Goal: Task Accomplishment & Management: Complete application form

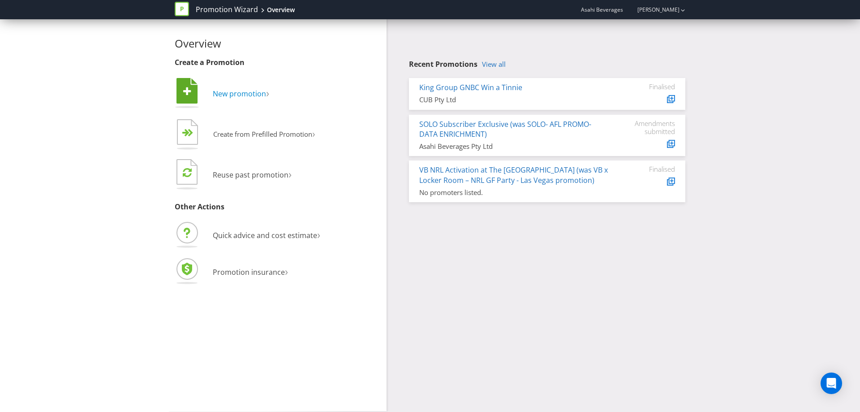
click at [227, 92] on span "New promotion" at bounding box center [239, 94] width 53 height 10
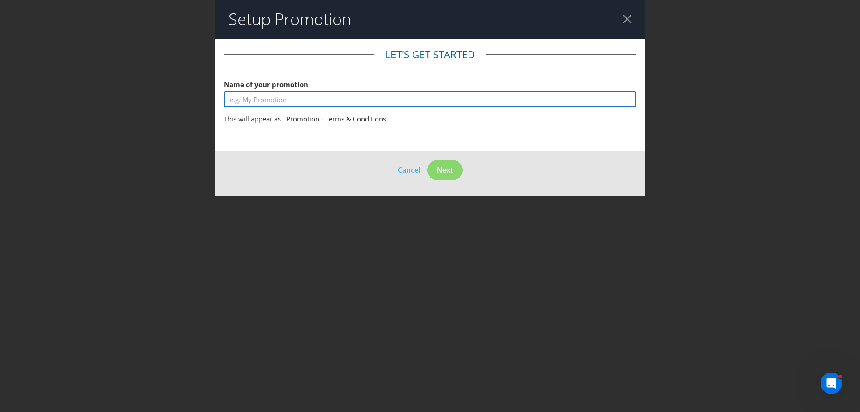
click at [258, 102] on input "text" at bounding box center [430, 99] width 412 height 16
type input "General pO"
click at [258, 102] on input "text" at bounding box center [430, 99] width 412 height 16
type input "g"
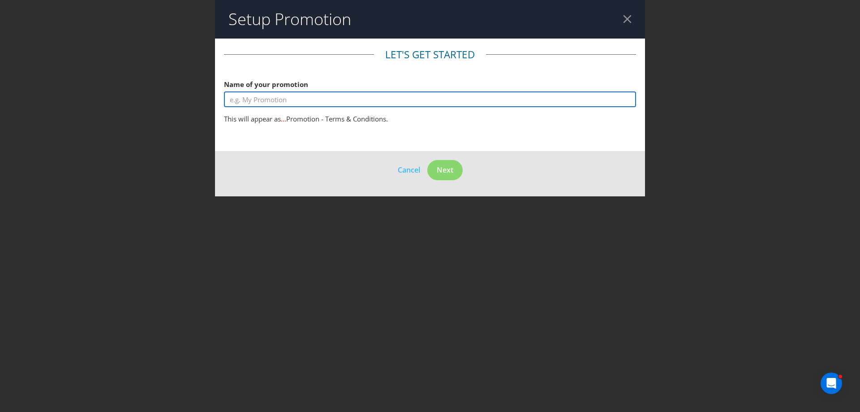
type input "g"
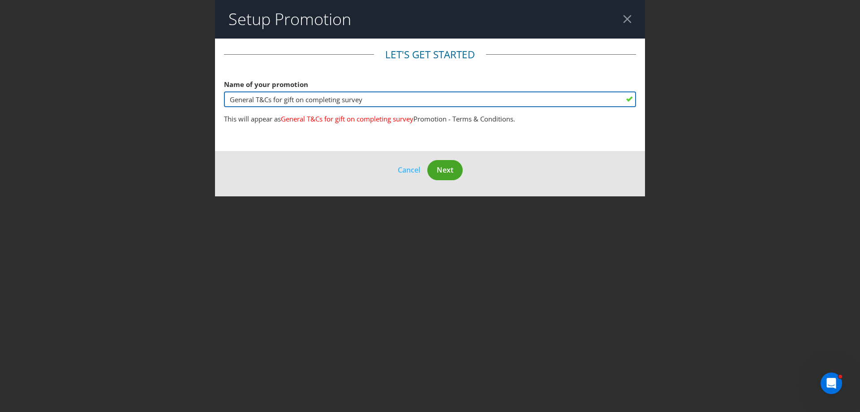
type input "General T&Cs for gift on completing survey"
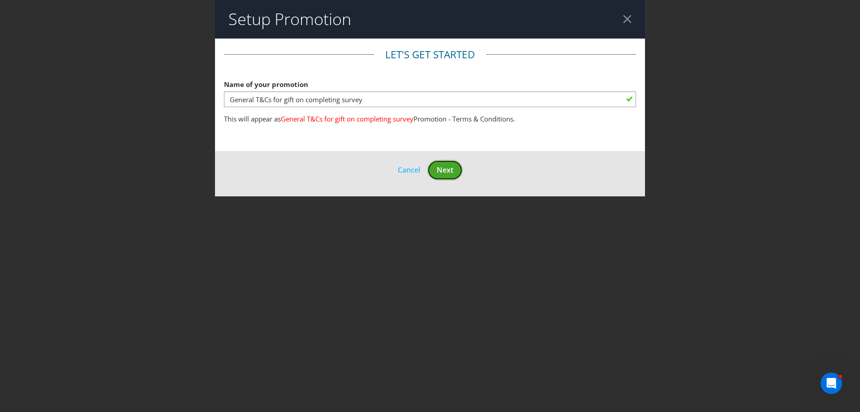
click at [446, 169] on span "Next" at bounding box center [445, 170] width 17 height 10
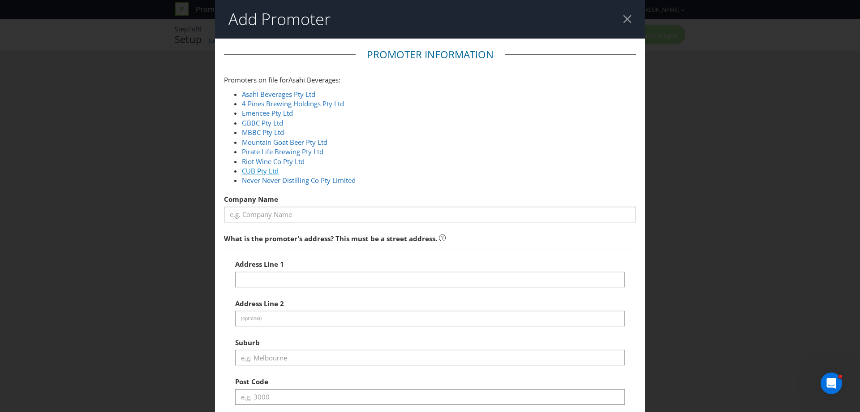
click at [254, 167] on link "CUB Pty Ltd" at bounding box center [260, 170] width 37 height 9
type input "CUB Pty Ltd"
type input "[STREET_ADDRESS]"
type input "Southbank"
type input "3006"
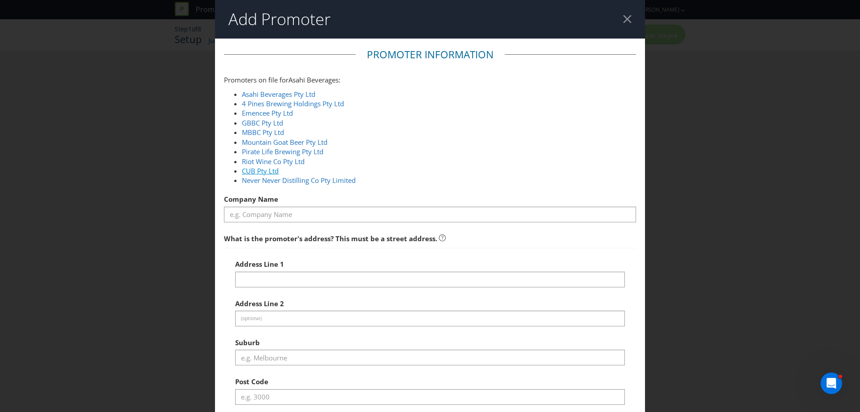
select select "AU"
type input "1800 244 054"
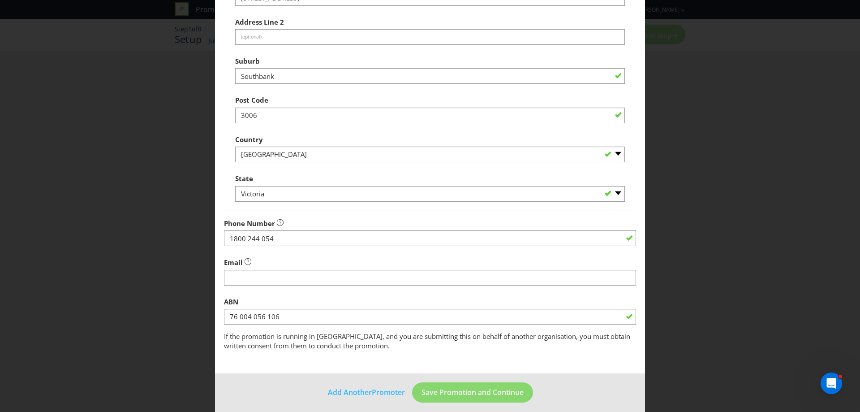
scroll to position [288, 0]
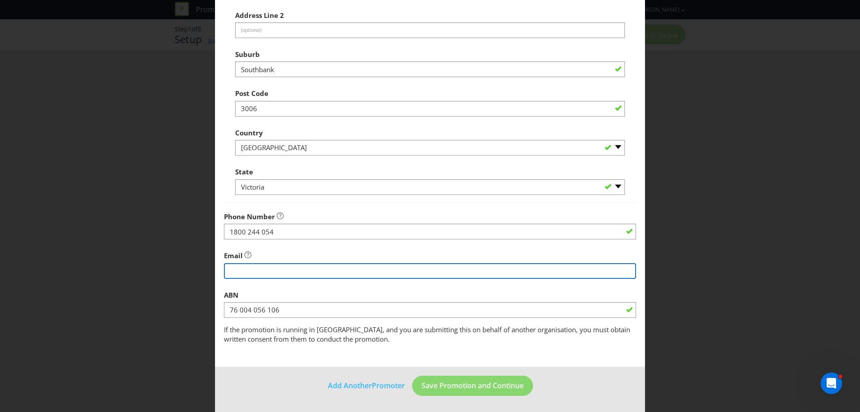
click at [346, 274] on input "string" at bounding box center [430, 271] width 412 height 16
type input "k"
